Goal: Task Accomplishment & Management: Use online tool/utility

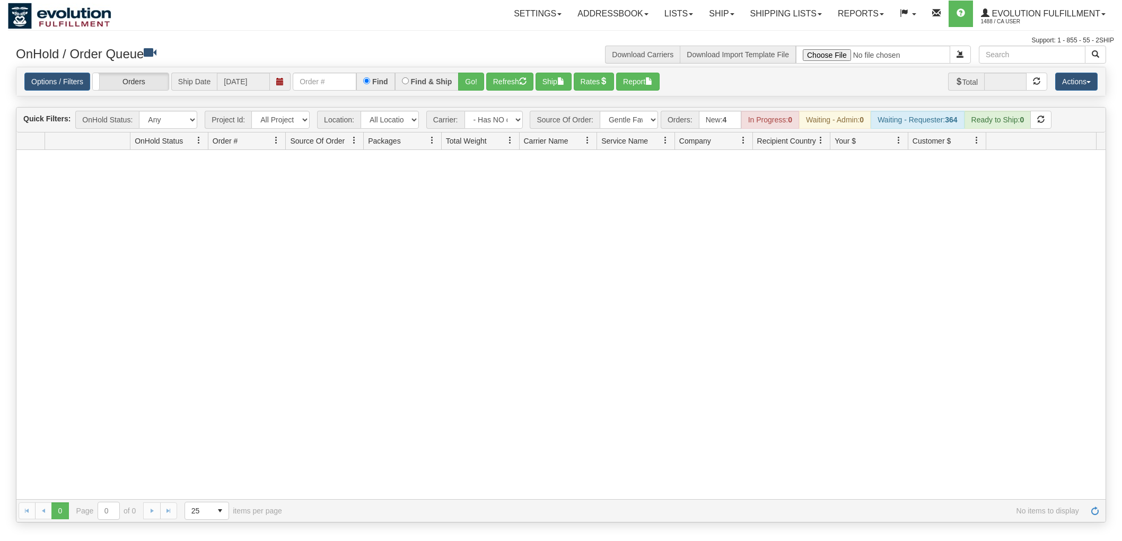
select select "-1"
select select "Gentle Fawn Wholesale 2Ship"
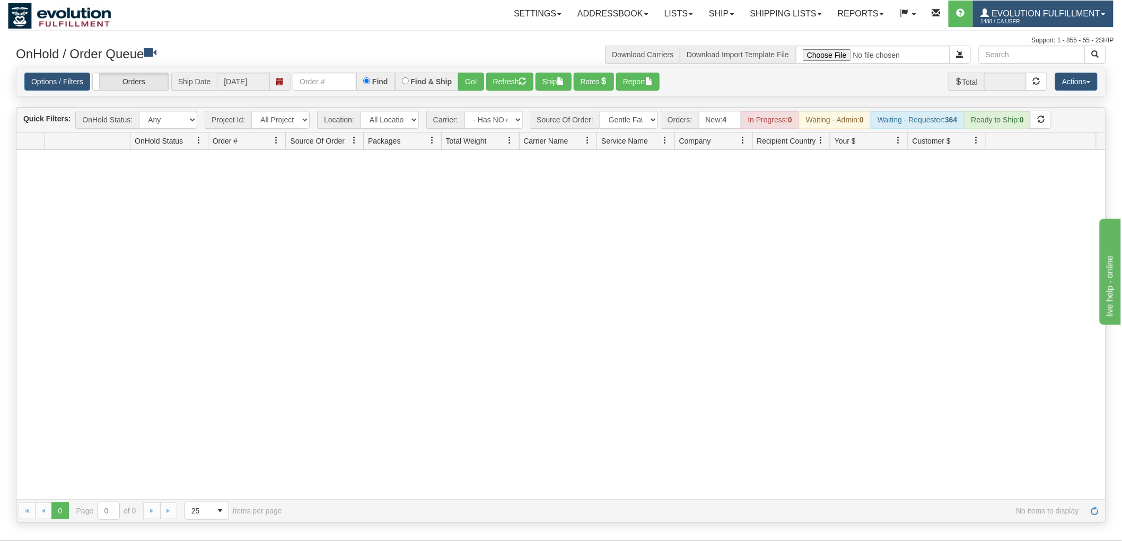
click at [1047, 4] on link "Evolution Fulfillment 1488 / CA User" at bounding box center [1043, 14] width 141 height 27
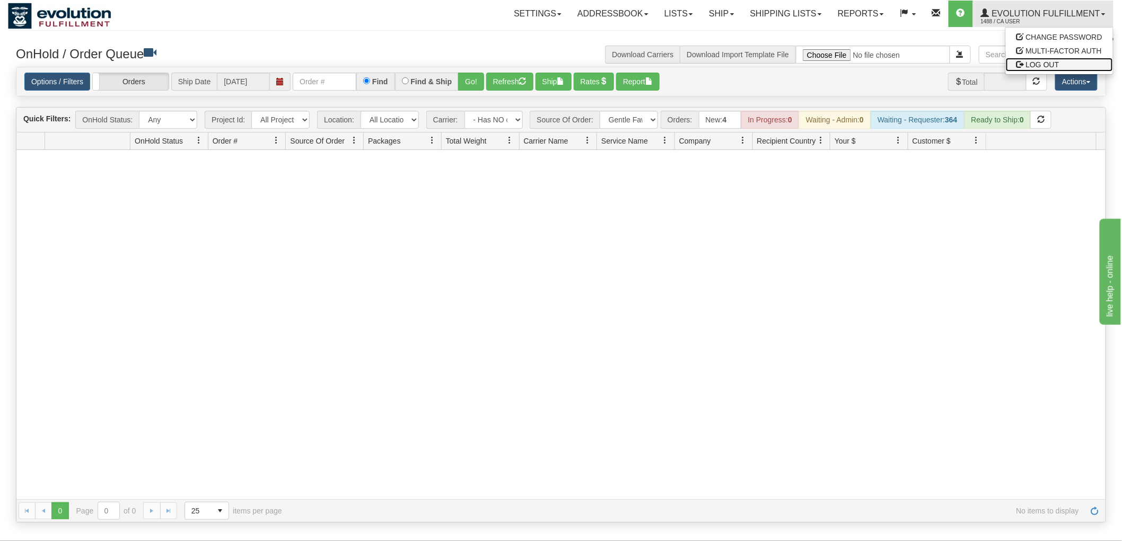
click at [1046, 66] on span "LOG OUT" at bounding box center [1042, 64] width 33 height 8
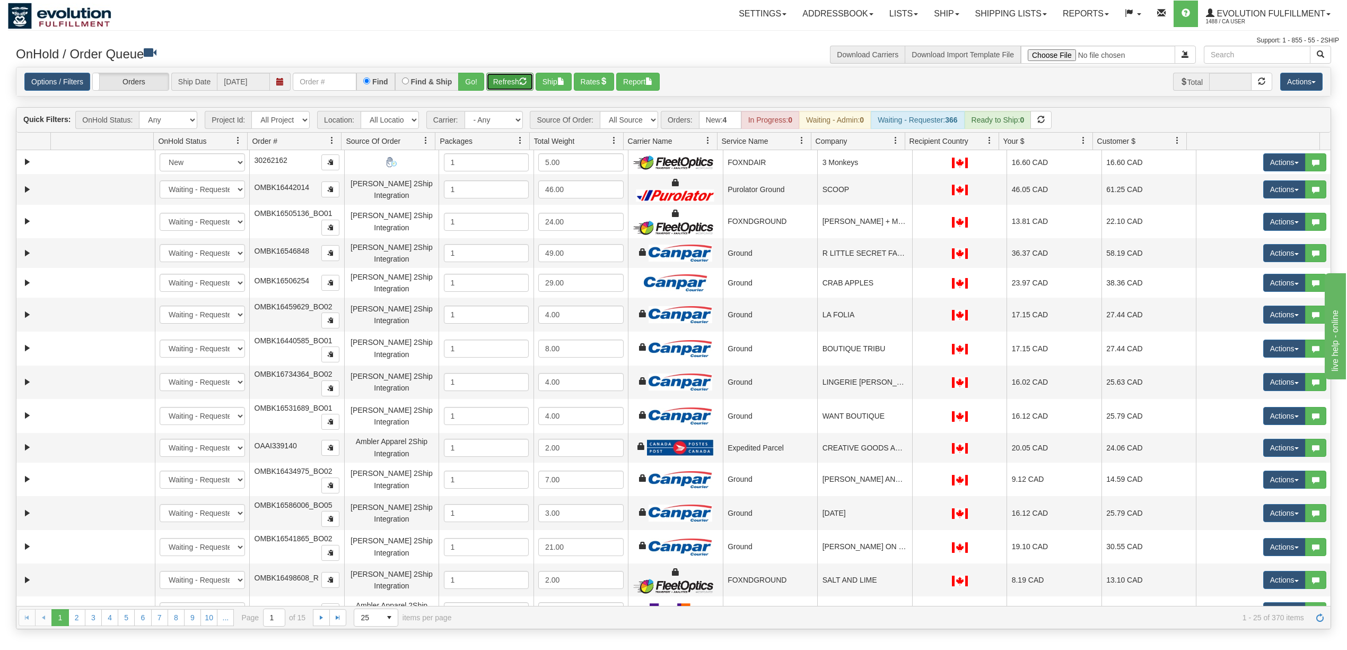
click at [502, 91] on button "Refresh" at bounding box center [509, 82] width 47 height 18
drag, startPoint x: 635, startPoint y: 115, endPoint x: 635, endPoint y: 127, distance: 12.2
click at [635, 115] on select "All Sources AirBlaster 2Ship Integration Ambler Apparel 2Ship Integration Blast…" at bounding box center [629, 120] width 58 height 18
select select "Gentle Fawn Wholesale 2Ship"
click at [601, 112] on select "All Sources AirBlaster 2Ship Integration Ambler Apparel 2Ship Integration Blast…" at bounding box center [629, 120] width 58 height 18
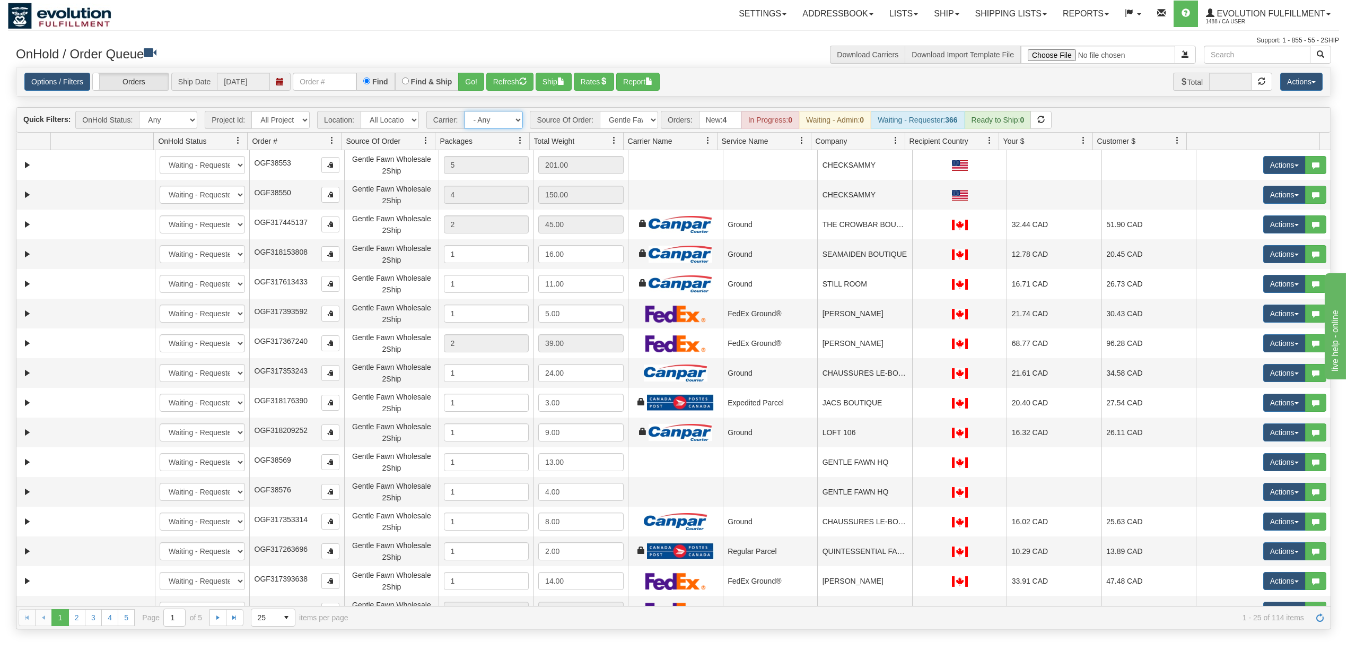
click at [516, 117] on select "- Any - Has NO carrier assigned - Has a carrier assigned FleetOptics Inc. My Ca…" at bounding box center [493, 120] width 58 height 18
select select "-1"
click at [465, 112] on select "- Any - Has NO carrier assigned - Has a carrier assigned FleetOptics Inc. My Ca…" at bounding box center [493, 120] width 58 height 18
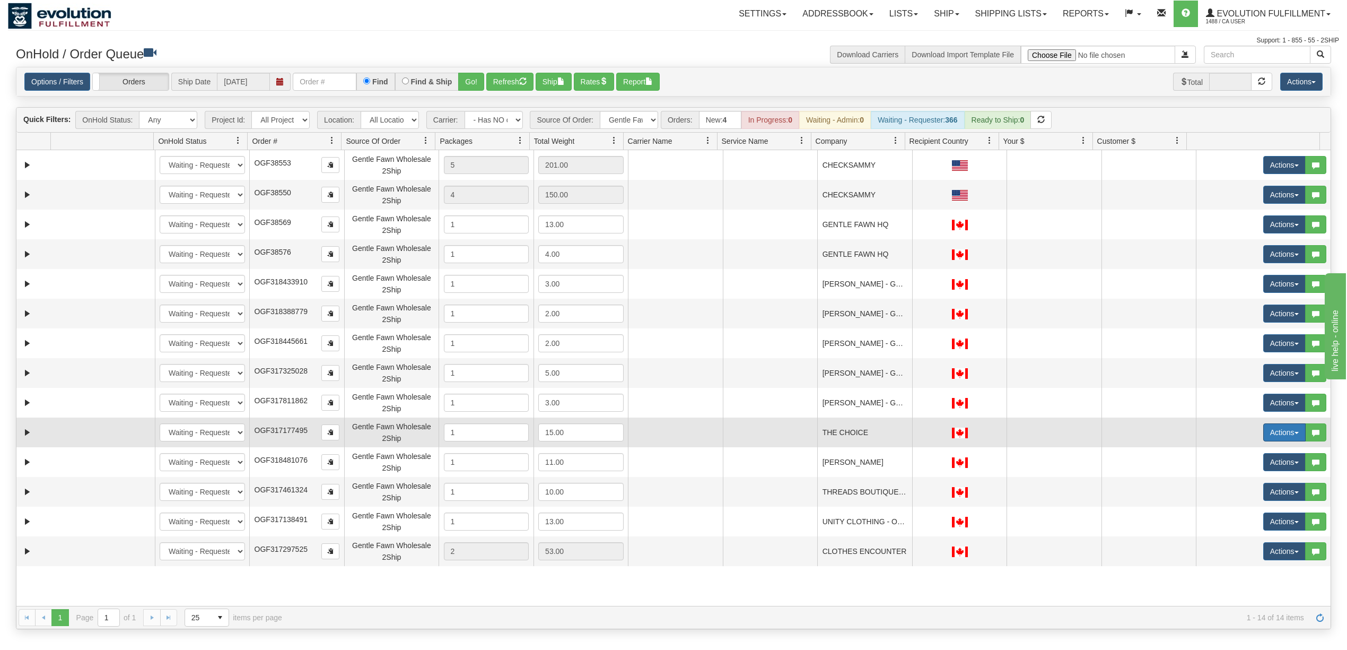
click at [1264, 437] on button "Actions" at bounding box center [1284, 432] width 42 height 18
click at [1251, 481] on span "Rate All Services" at bounding box center [1263, 480] width 64 height 8
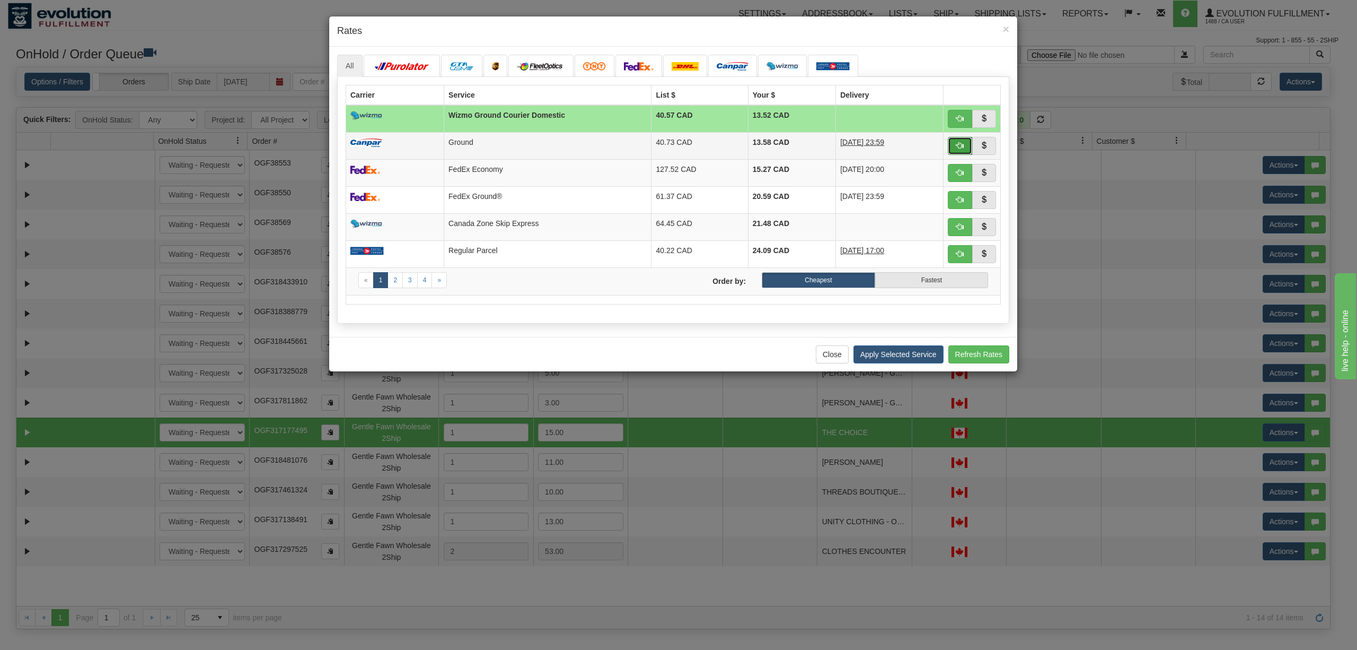
click at [961, 141] on button "button" at bounding box center [960, 146] width 24 height 18
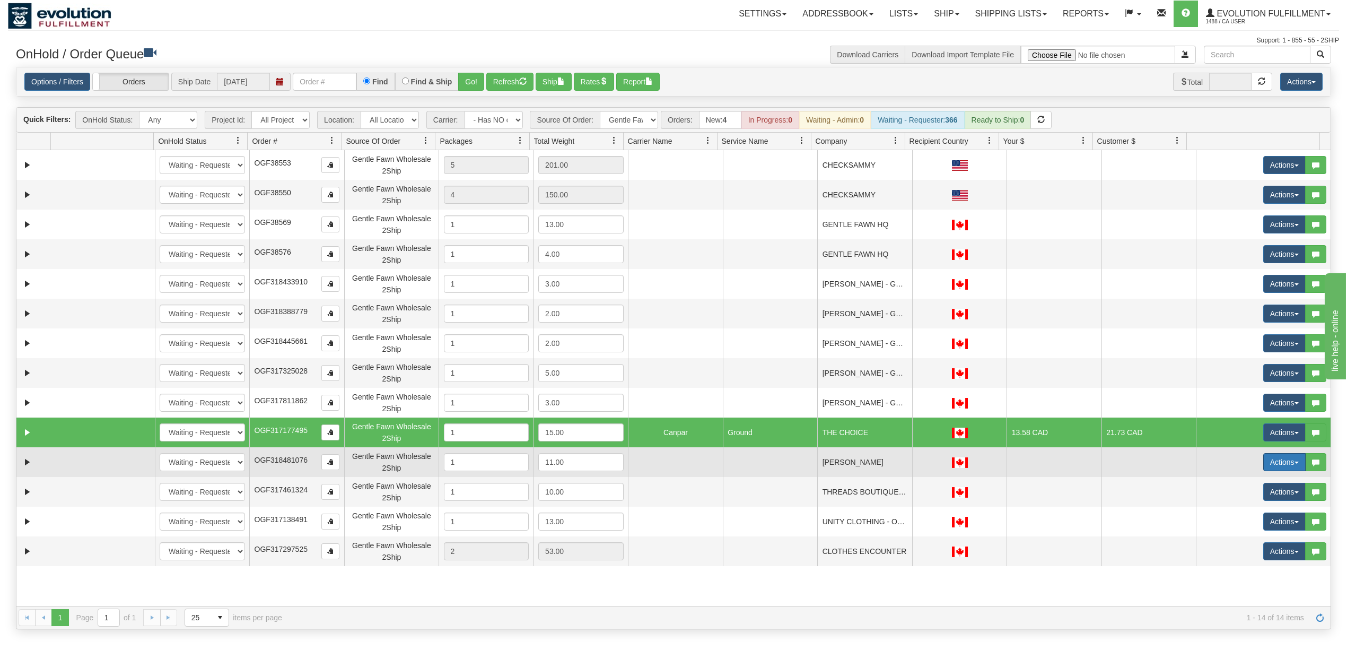
click at [1269, 464] on button "Actions" at bounding box center [1284, 462] width 42 height 18
click at [1244, 510] on span "Rate All Services" at bounding box center [1263, 509] width 64 height 8
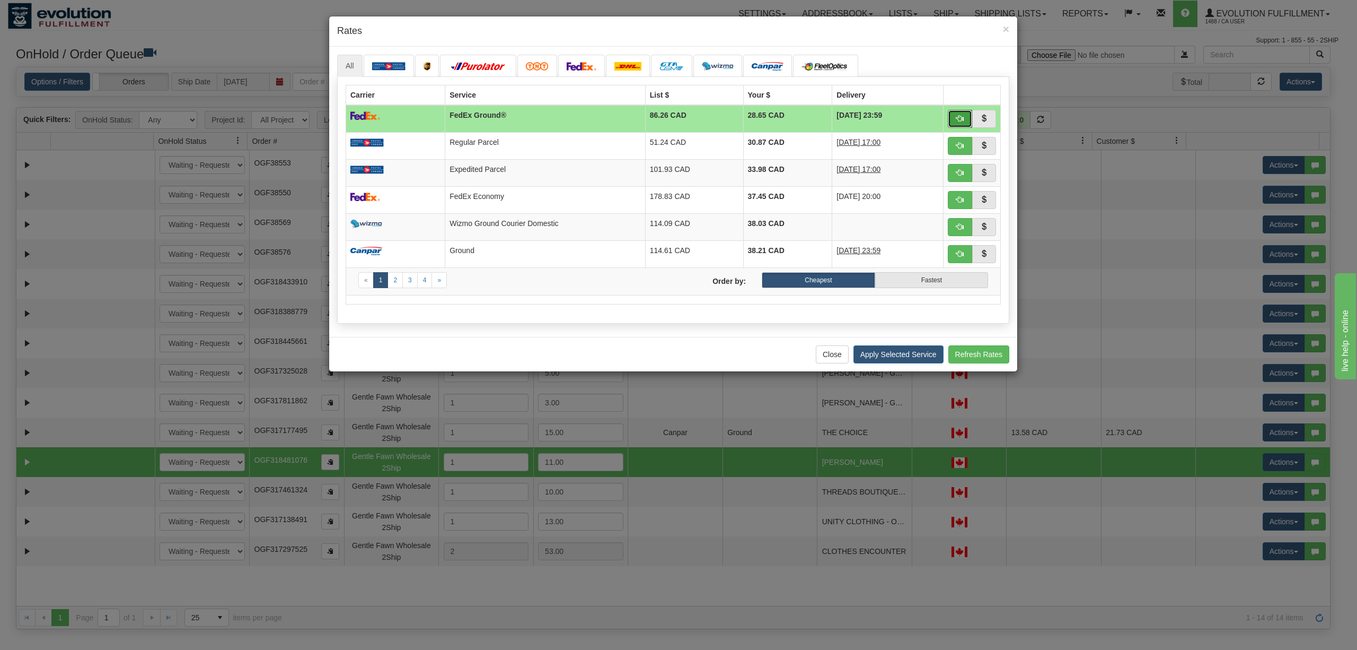
click at [961, 121] on span "button" at bounding box center [960, 118] width 7 height 7
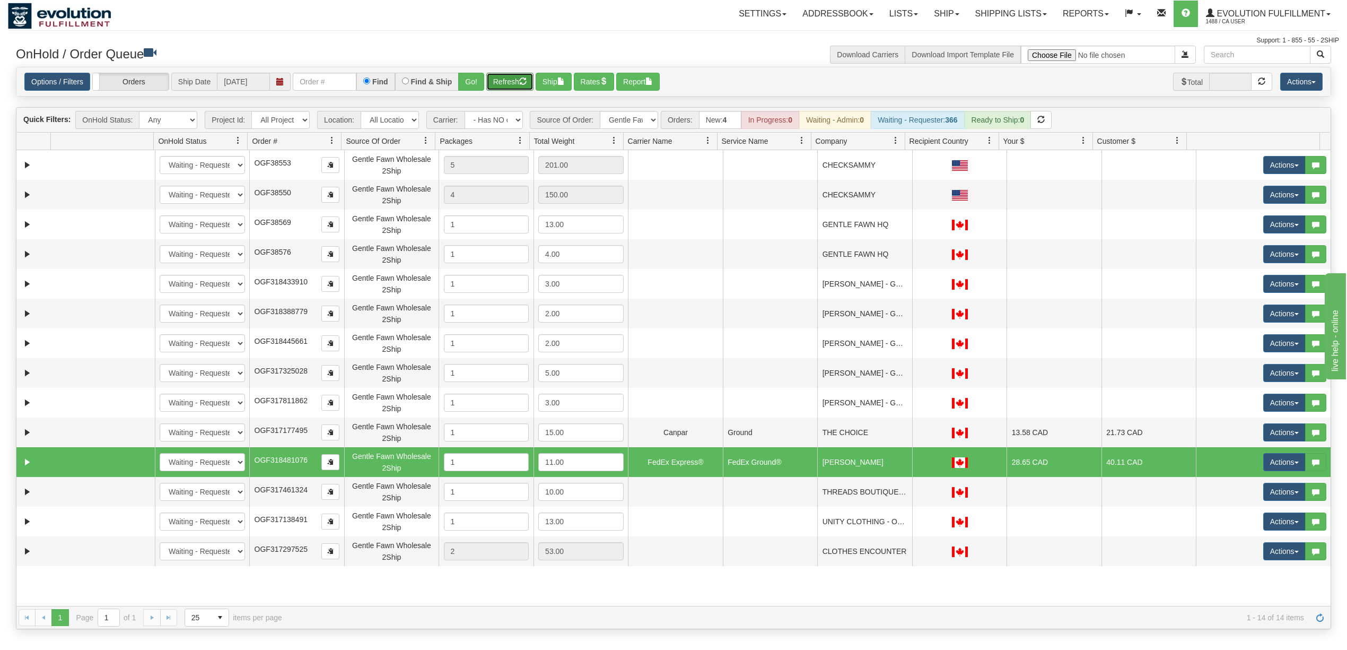
click at [499, 88] on button "Refresh" at bounding box center [509, 82] width 47 height 18
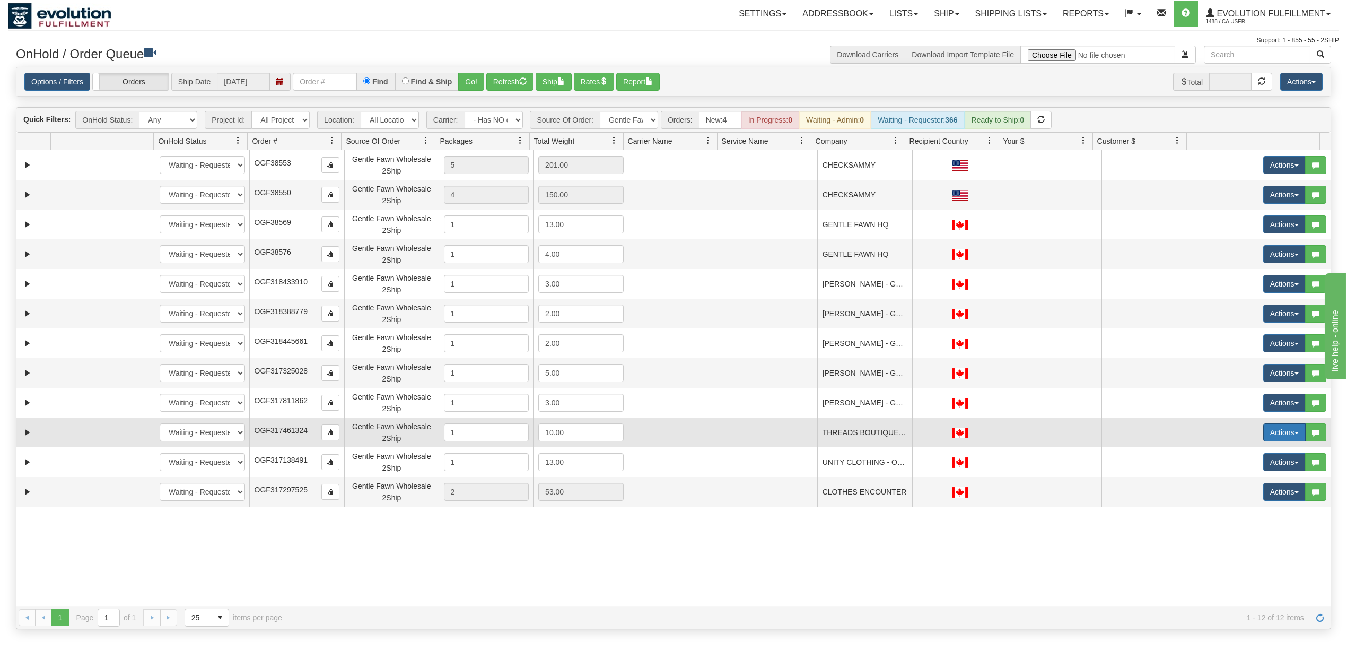
click at [1263, 428] on button "Actions" at bounding box center [1284, 432] width 42 height 18
click at [1250, 478] on span "Rate All Services" at bounding box center [1263, 480] width 64 height 8
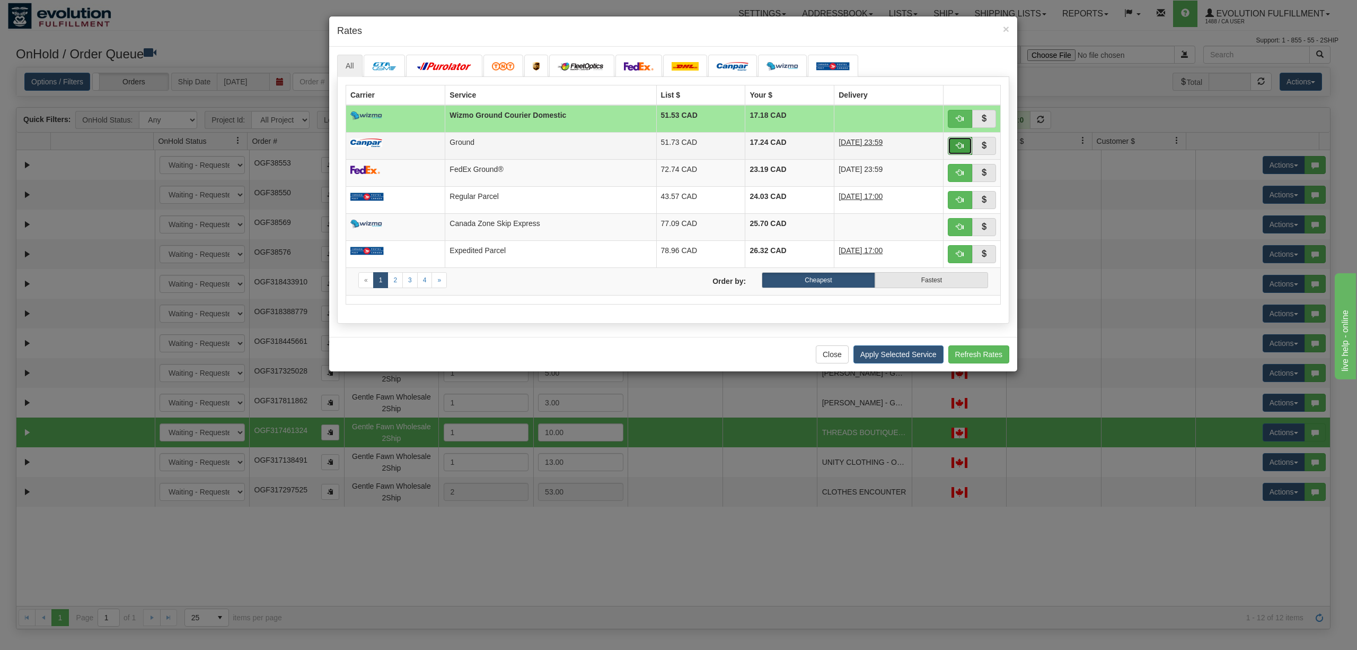
click at [967, 151] on button "button" at bounding box center [960, 146] width 24 height 18
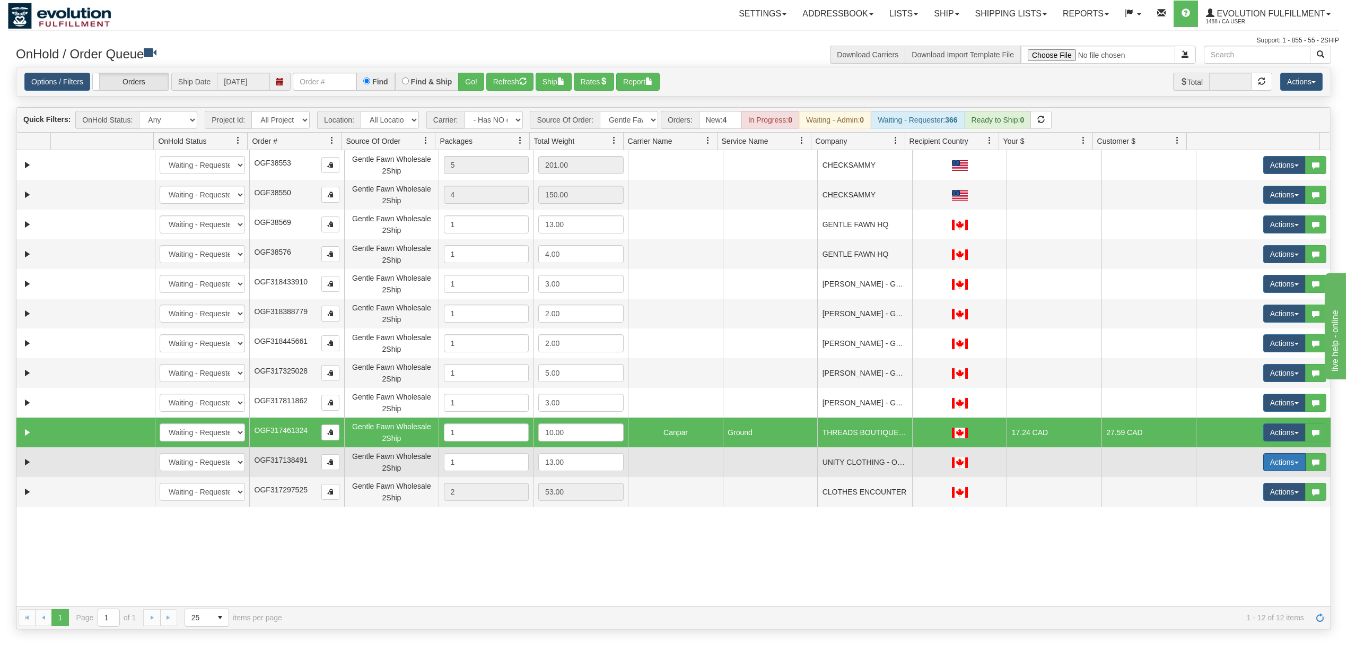
click at [1273, 469] on button "Actions" at bounding box center [1284, 462] width 42 height 18
click at [1241, 512] on span "Rate All Services" at bounding box center [1263, 509] width 64 height 8
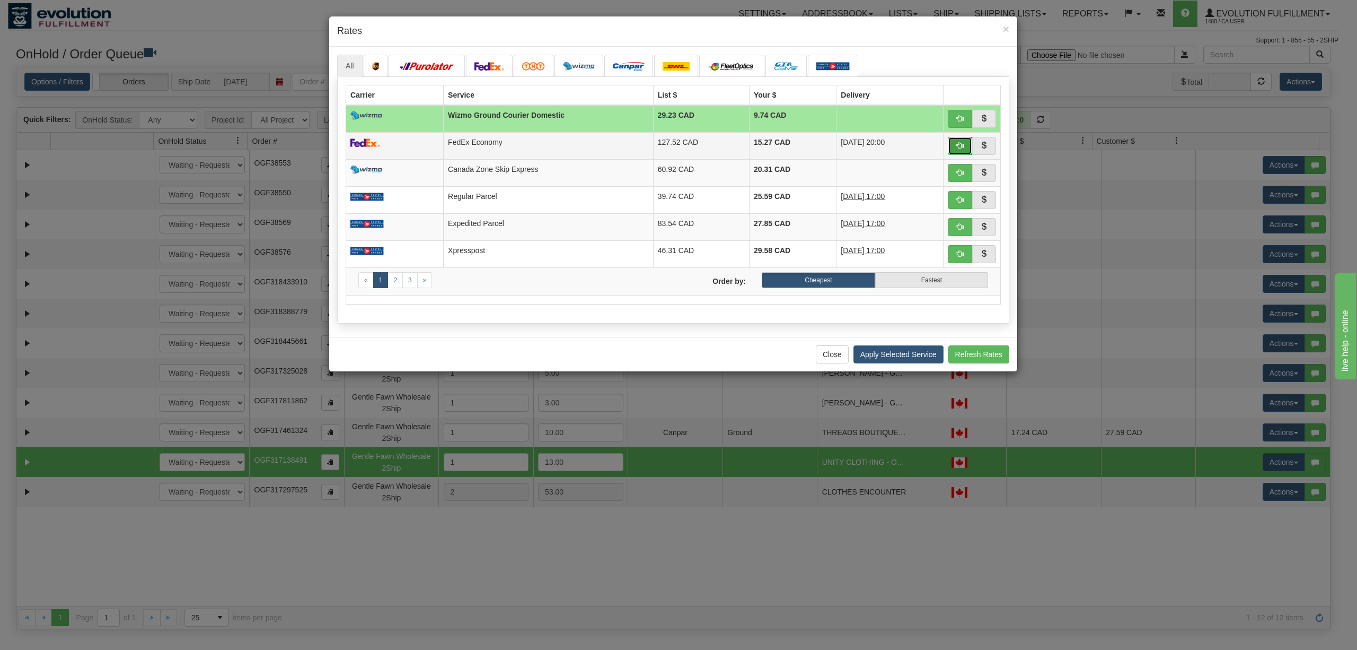
click at [967, 147] on button "button" at bounding box center [960, 146] width 24 height 18
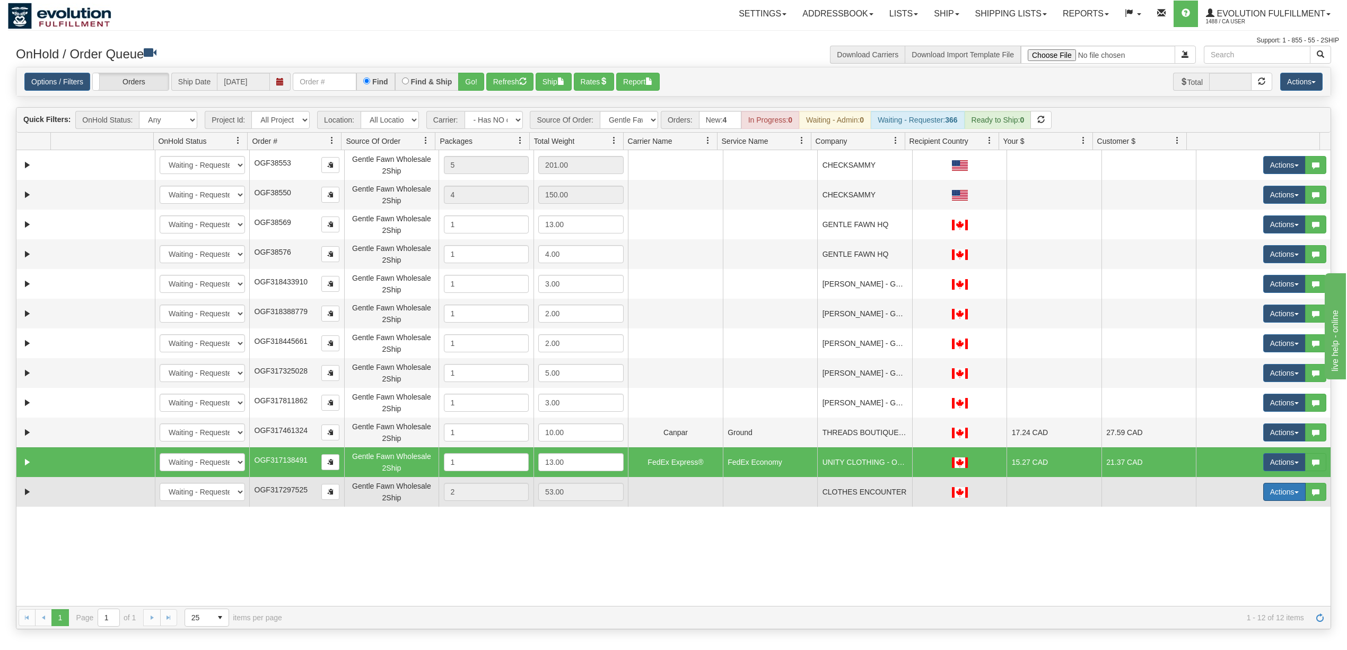
click at [1271, 486] on button "Actions" at bounding box center [1284, 492] width 42 height 18
click at [1250, 542] on span "Rate All Services" at bounding box center [1263, 539] width 64 height 8
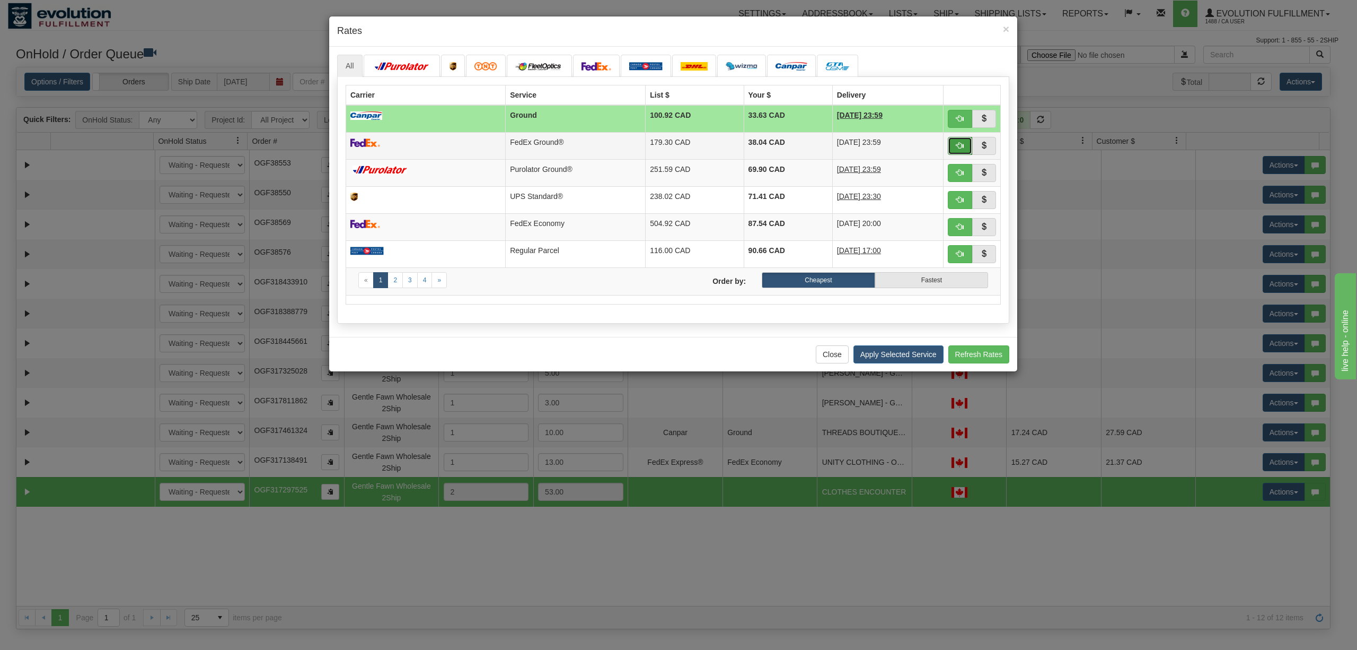
click at [964, 142] on button "button" at bounding box center [960, 146] width 24 height 18
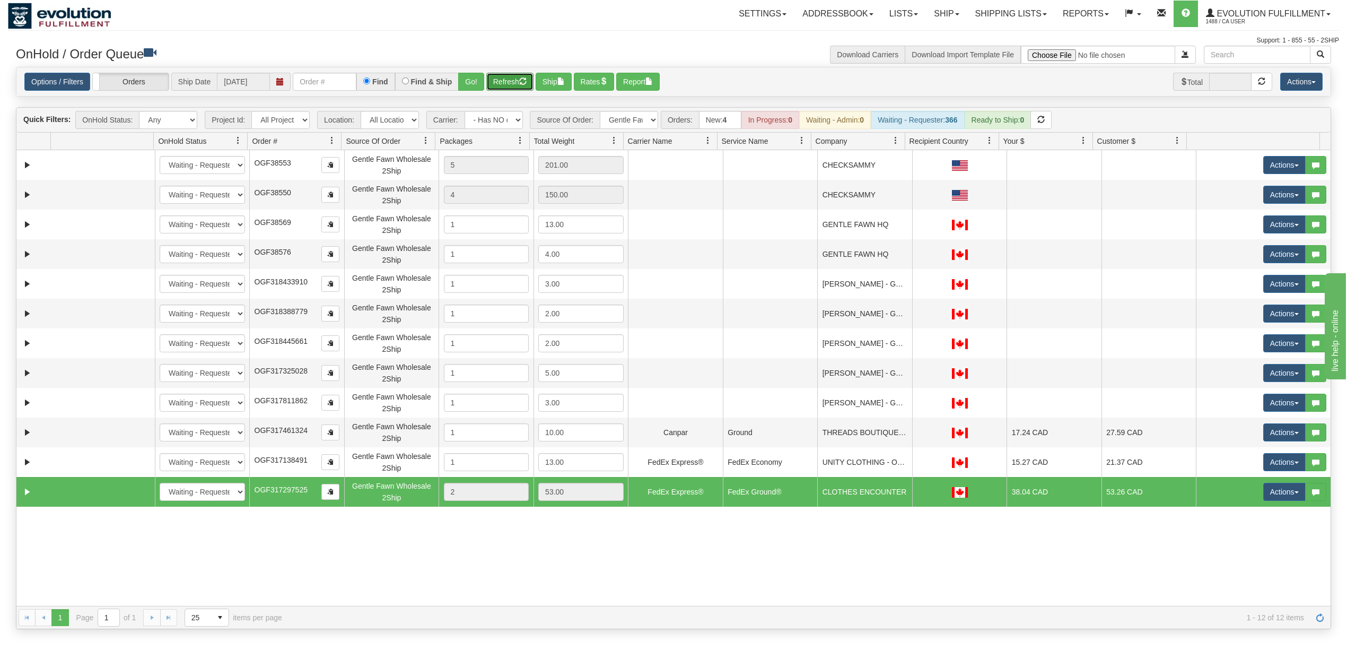
click at [507, 87] on button "Refresh" at bounding box center [509, 82] width 47 height 18
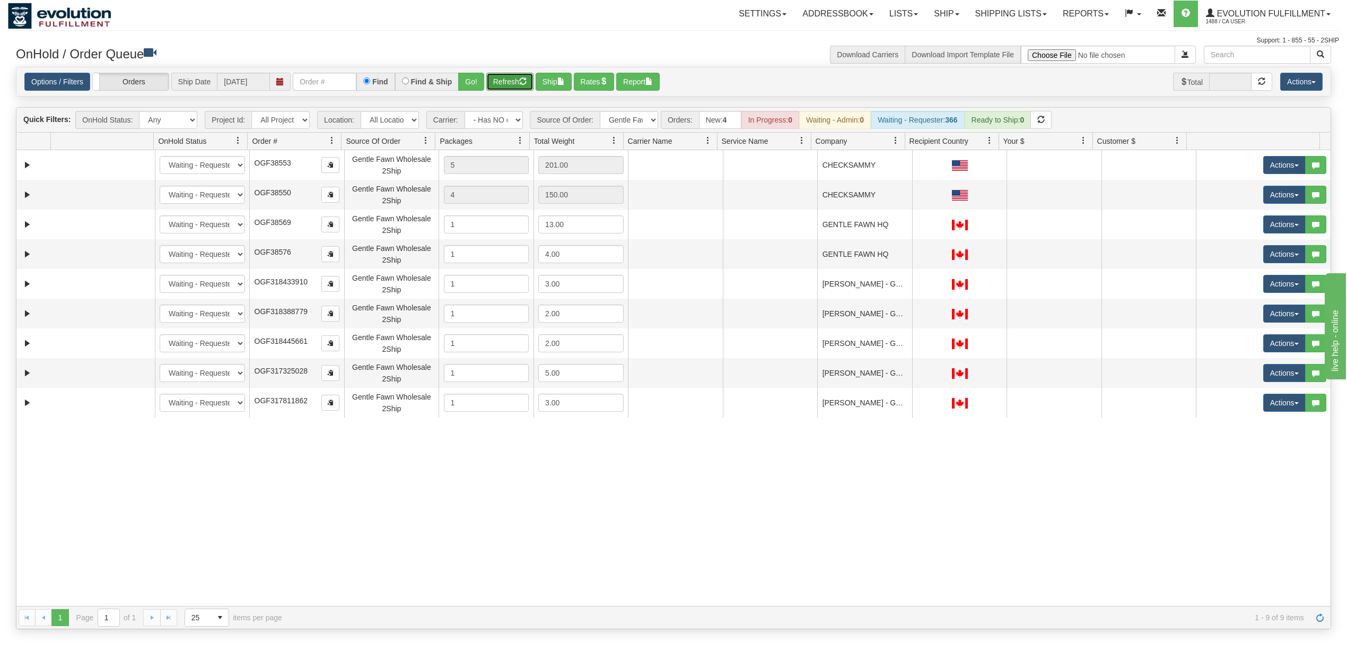
click at [505, 83] on button "Refresh" at bounding box center [509, 82] width 47 height 18
click at [507, 87] on button "Refresh" at bounding box center [509, 82] width 47 height 18
click at [747, 461] on div "31290773 EVOLUTION V3 90225545 0 New In Progress Waiting - Admin Waiting - Requ…" at bounding box center [673, 377] width 1314 height 455
click at [877, 487] on div "31290773 EVOLUTION V3 90225545 0 New In Progress Waiting - Admin Waiting - Requ…" at bounding box center [673, 377] width 1314 height 455
